Goal: Information Seeking & Learning: Compare options

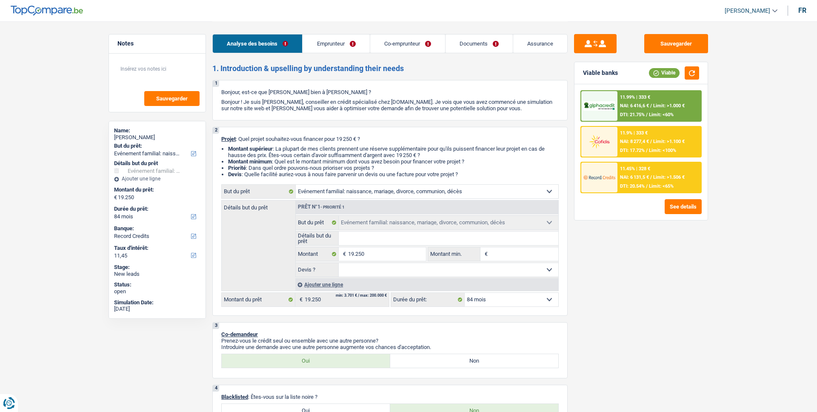
select select "familyEvent"
select select "84"
select select "record credits"
select select "familyEvent"
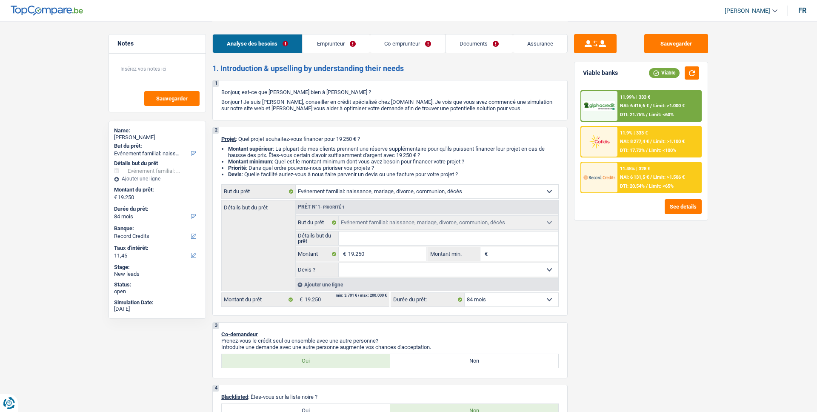
select select "familyEvent"
select select "84"
select select "rentBeneficiary"
select select "privateEmployee"
select select "rentalIncome"
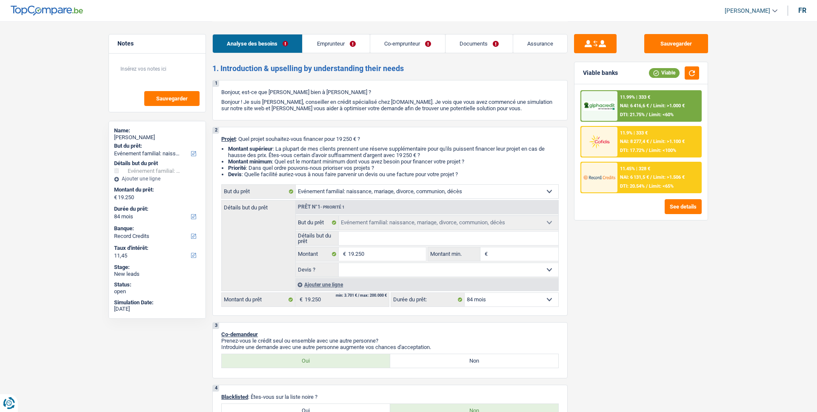
select select "alimony"
select select "familyAllowances"
select select "mealVouchers"
select select "netSalary"
select select "ownerWithMortgage"
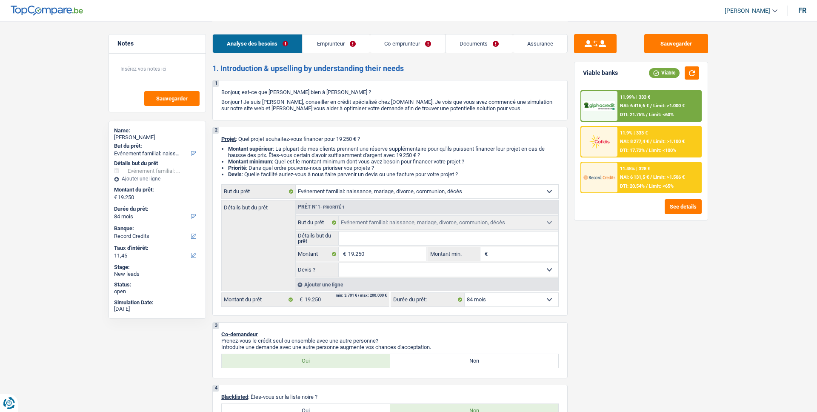
select select "mortgage"
select select "420"
select select "personalLoan"
select select "medicalFees"
select select "120"
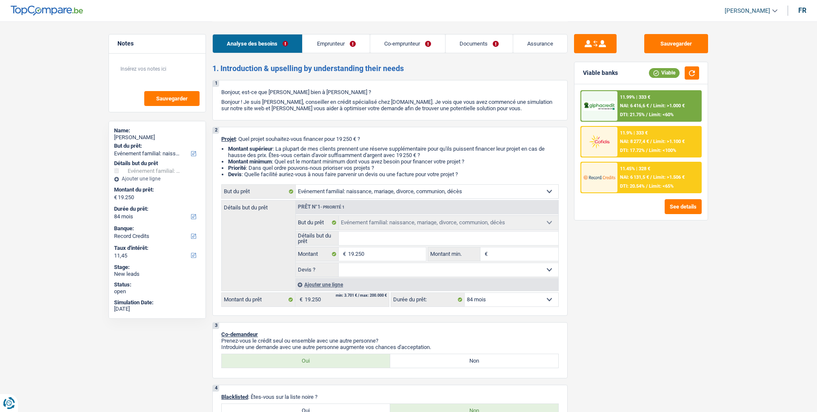
select select "familyEvent"
select select "84"
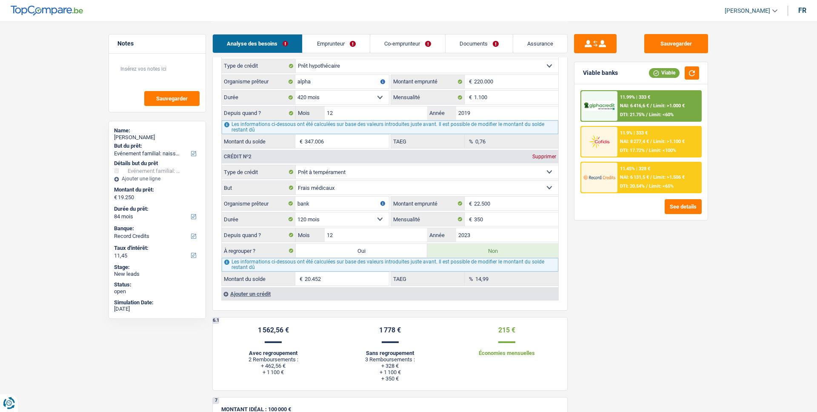
scroll to position [736, 0]
click at [670, 146] on div "11.9% | 333 € NAI: 8 277,4 € / Limit: >1.100 € DTI: 17.72% / Limit: <100%" at bounding box center [659, 142] width 84 height 30
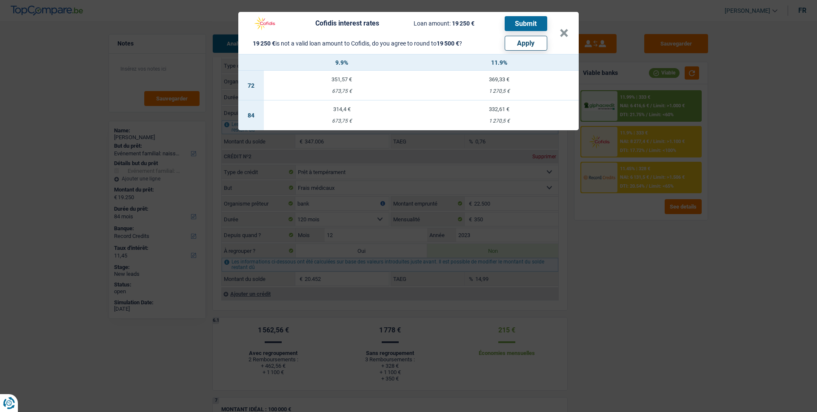
click at [670, 146] on div "Cofidis interest rates Loan amount: 19 250 € Submit 19 250 € is not a valid loa…" at bounding box center [408, 206] width 817 height 412
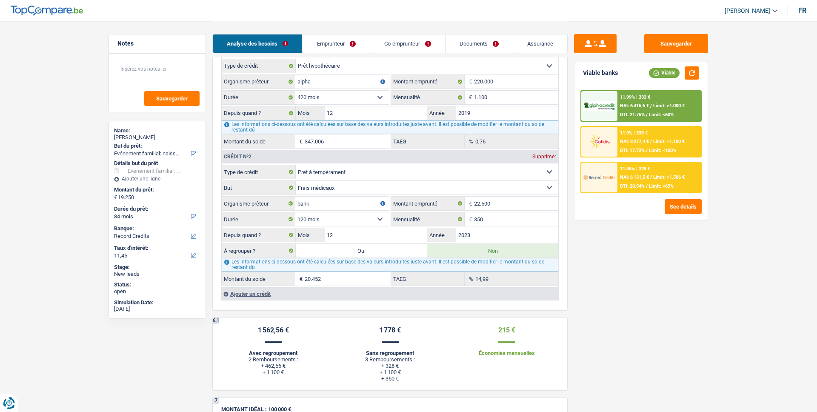
click at [645, 112] on span "DTI: 21.75%" at bounding box center [632, 115] width 25 height 6
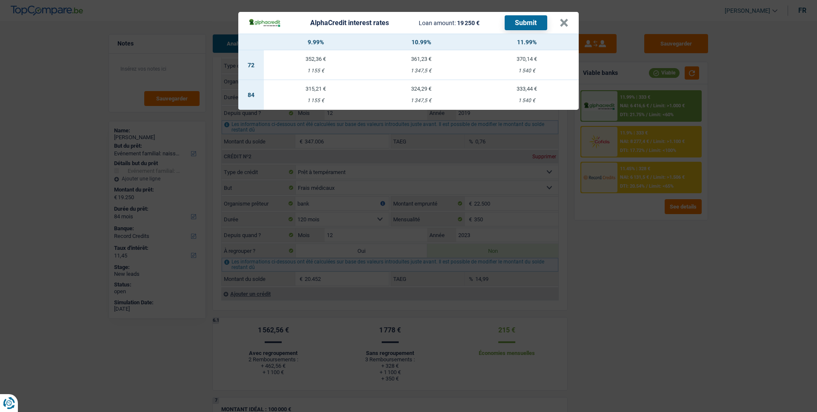
click at [645, 112] on div "AlphaCredit interest rates Loan amount: 19 250 € Submit × 9.99% 10.99% 11.99% 7…" at bounding box center [408, 206] width 817 height 412
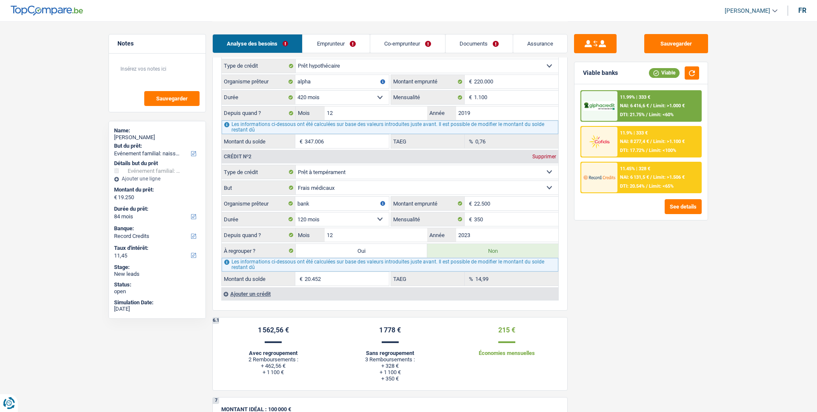
click at [660, 175] on span "Limit: >1.506 €" at bounding box center [668, 177] width 31 height 6
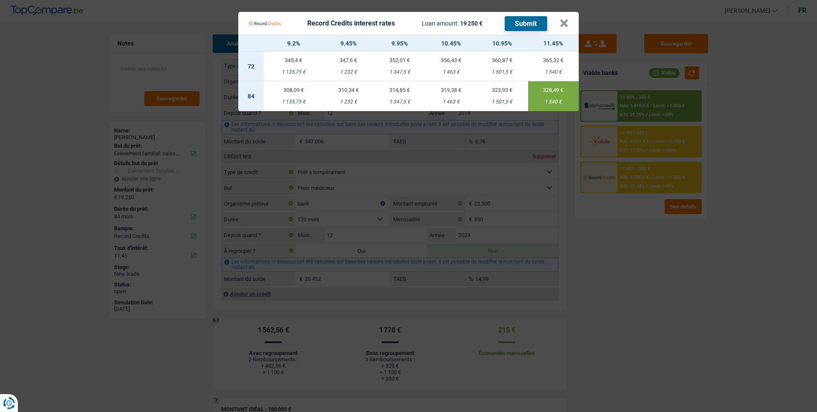
click at [660, 175] on Credits "Record Credits interest rates Loan amount: 19 250 € Submit × 9.2% 9.45% 9.95% 1…" at bounding box center [408, 206] width 817 height 412
